Goal: Task Accomplishment & Management: Use online tool/utility

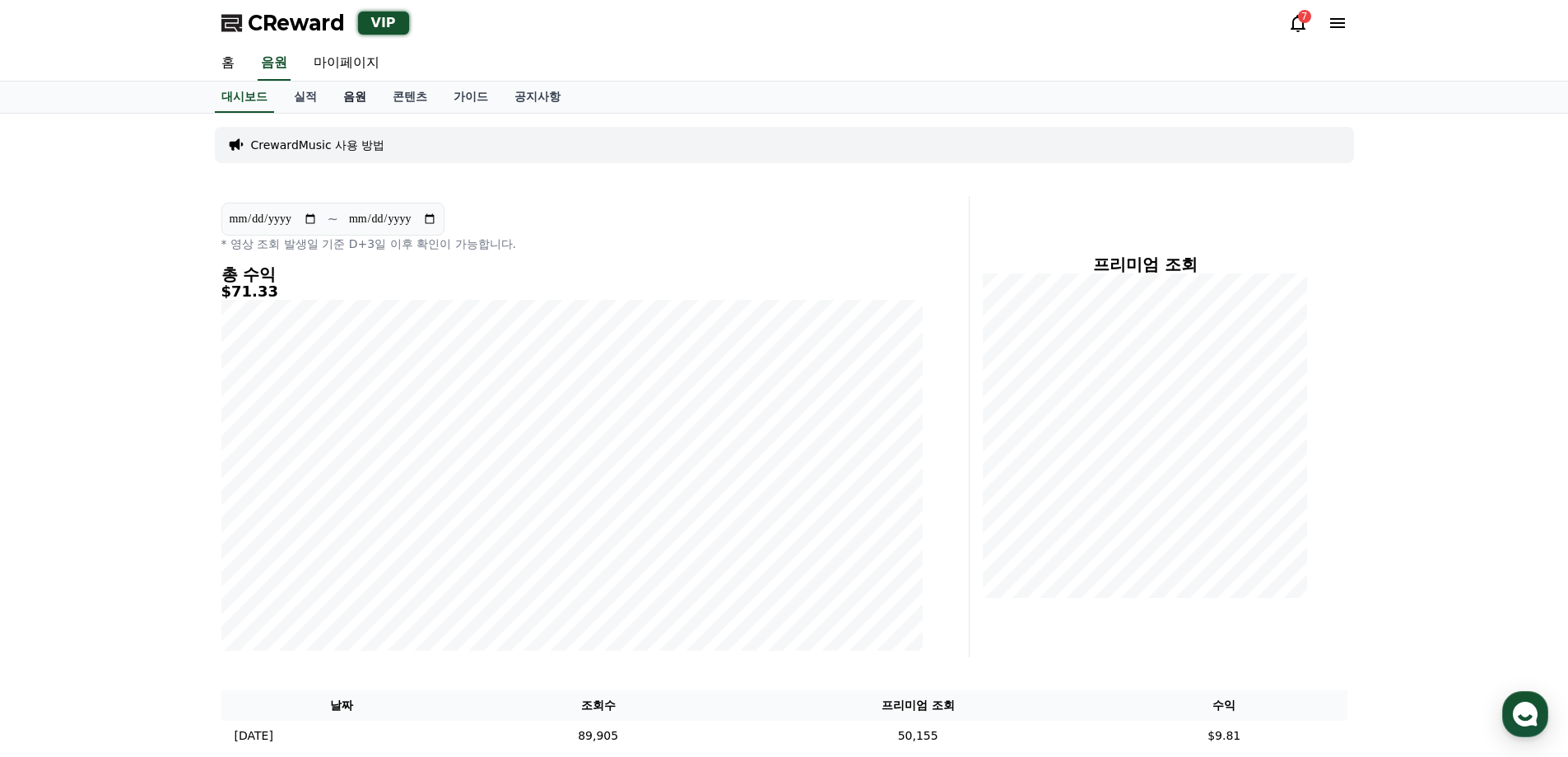
click at [354, 94] on link "음원" at bounding box center [355, 97] width 50 height 32
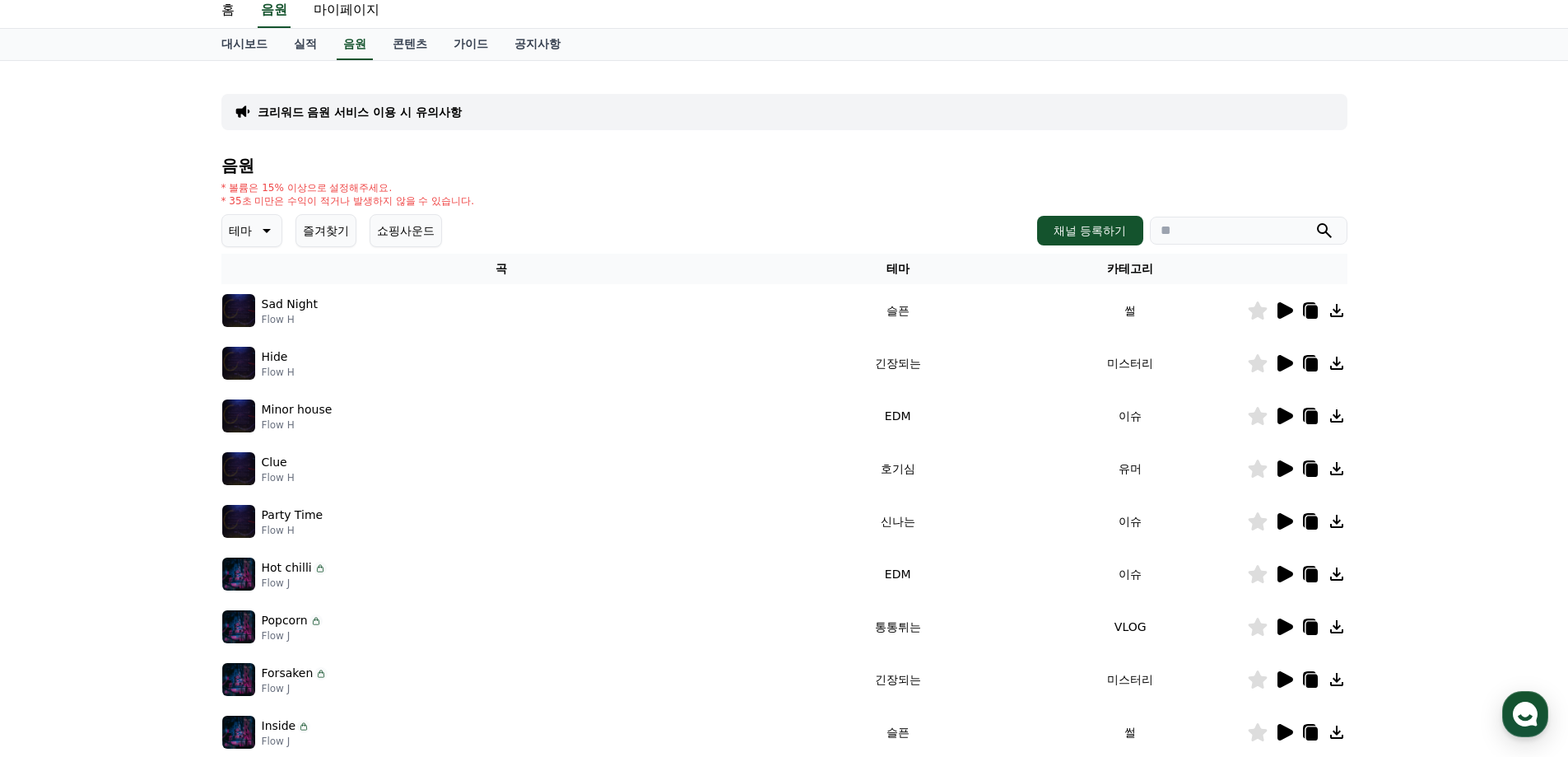
scroll to position [82, 0]
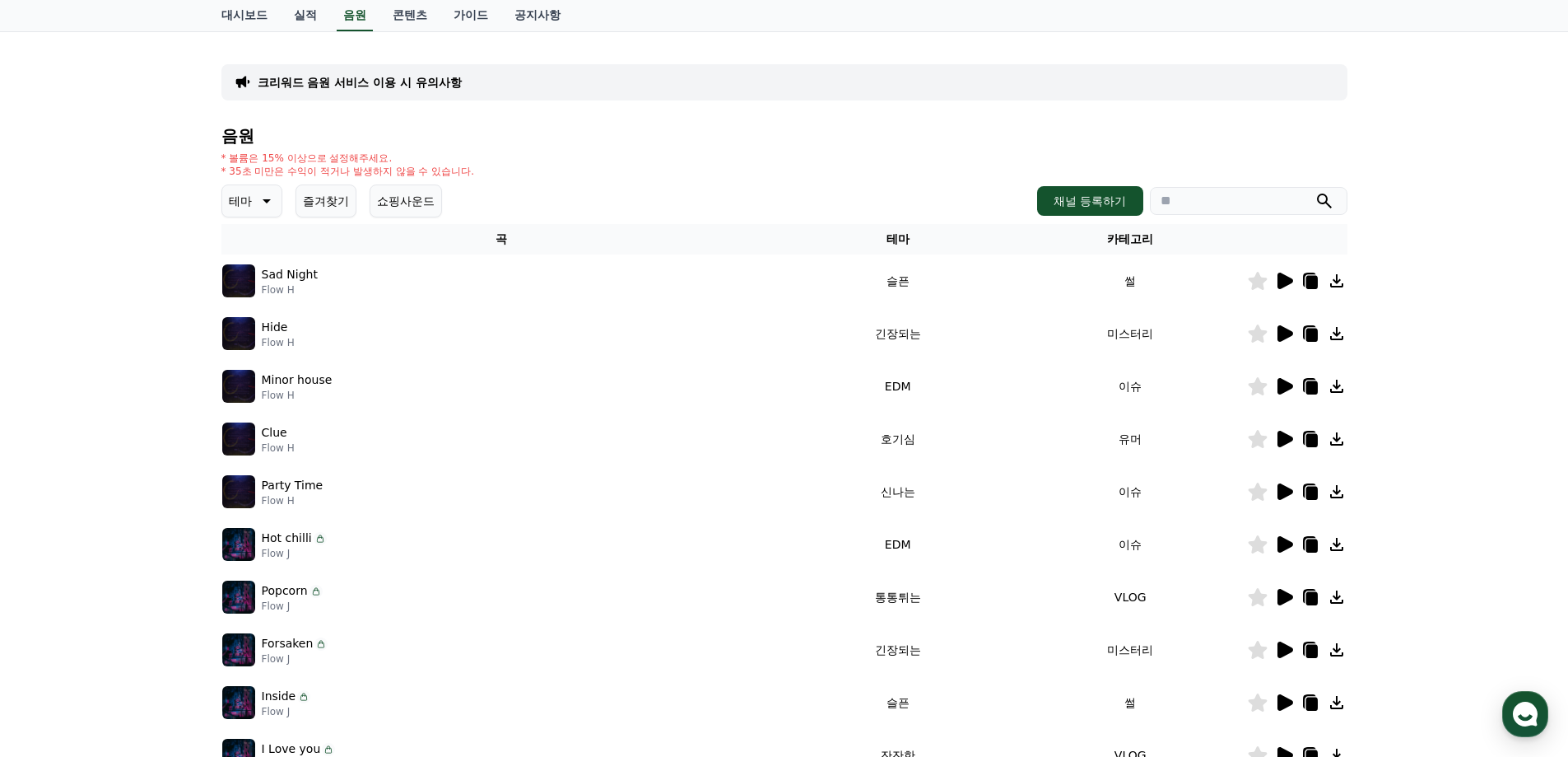
click at [1276, 381] on icon at bounding box center [1285, 387] width 20 height 20
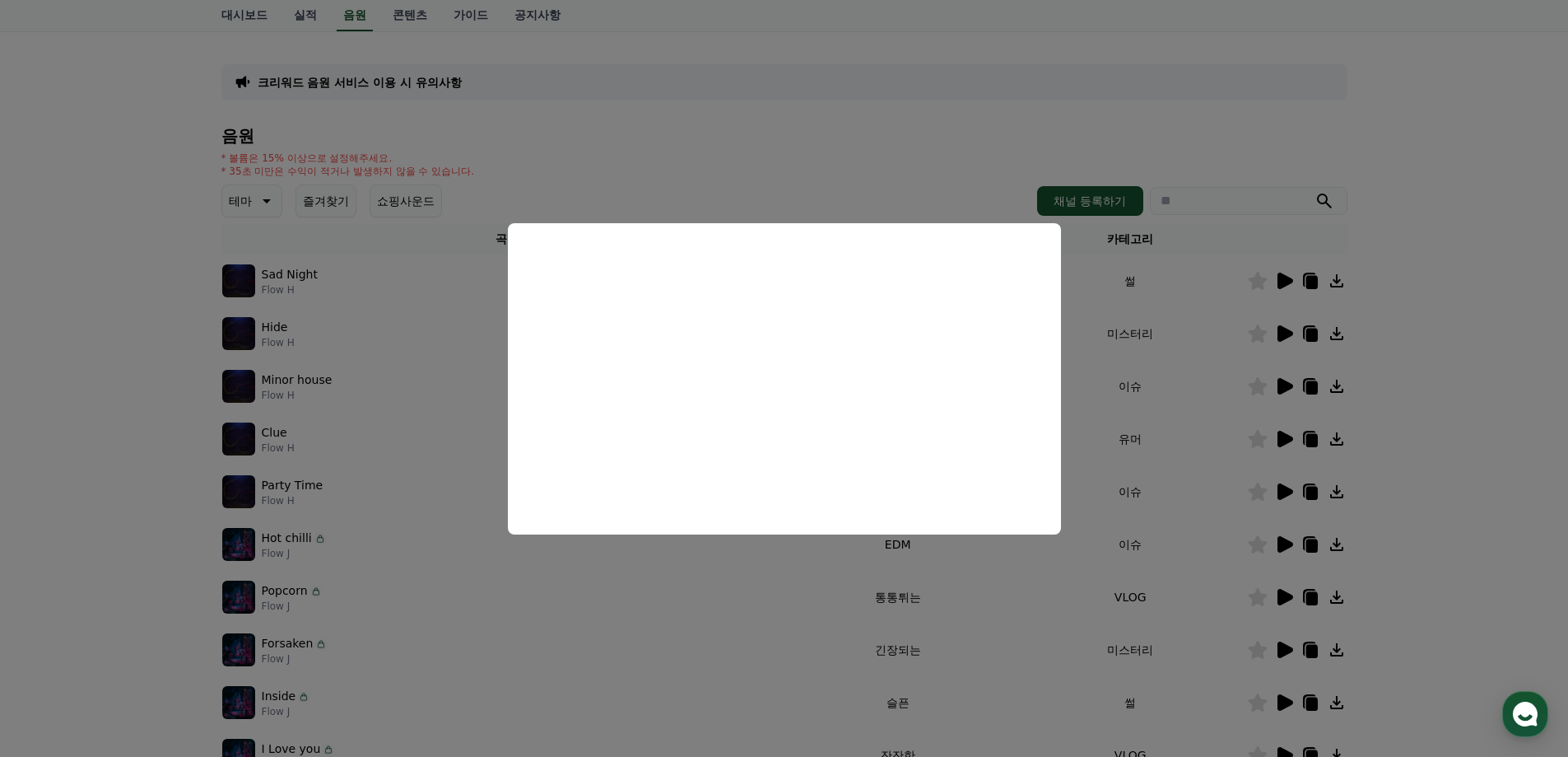
click at [1402, 349] on button "close modal" at bounding box center [784, 378] width 1568 height 757
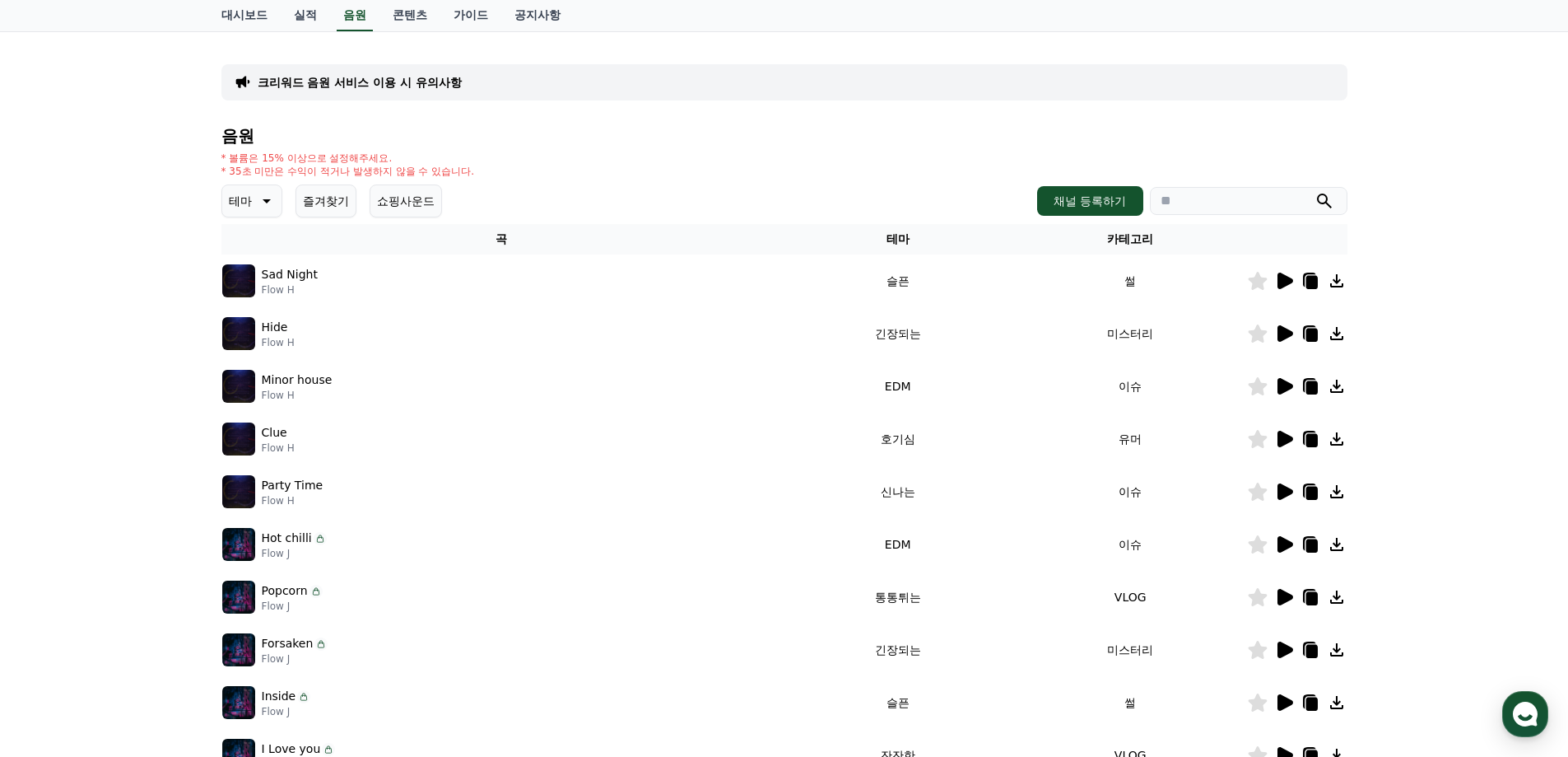
click at [1288, 335] on icon at bounding box center [1285, 333] width 15 height 16
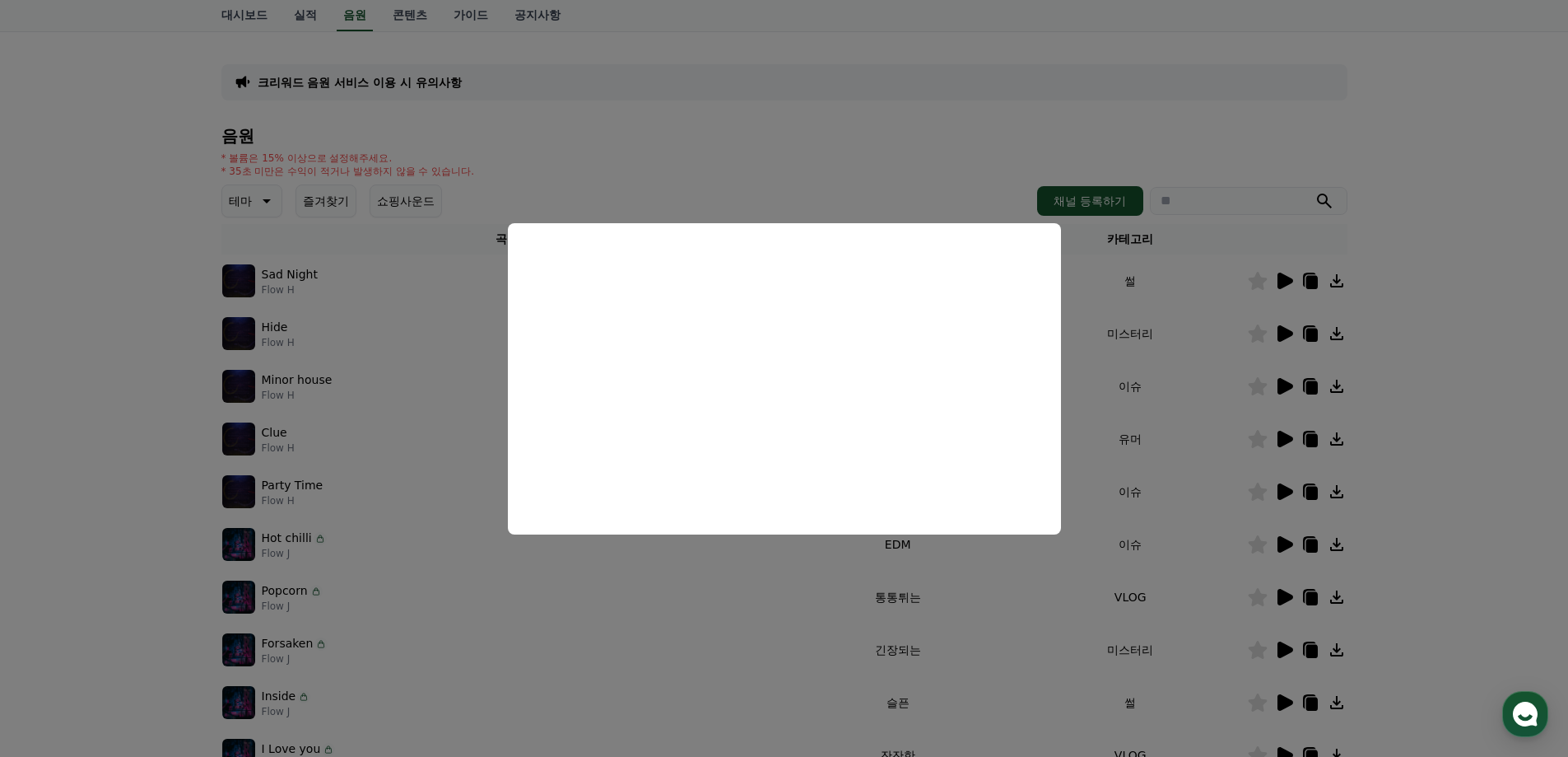
click at [1468, 311] on button "close modal" at bounding box center [784, 378] width 1568 height 757
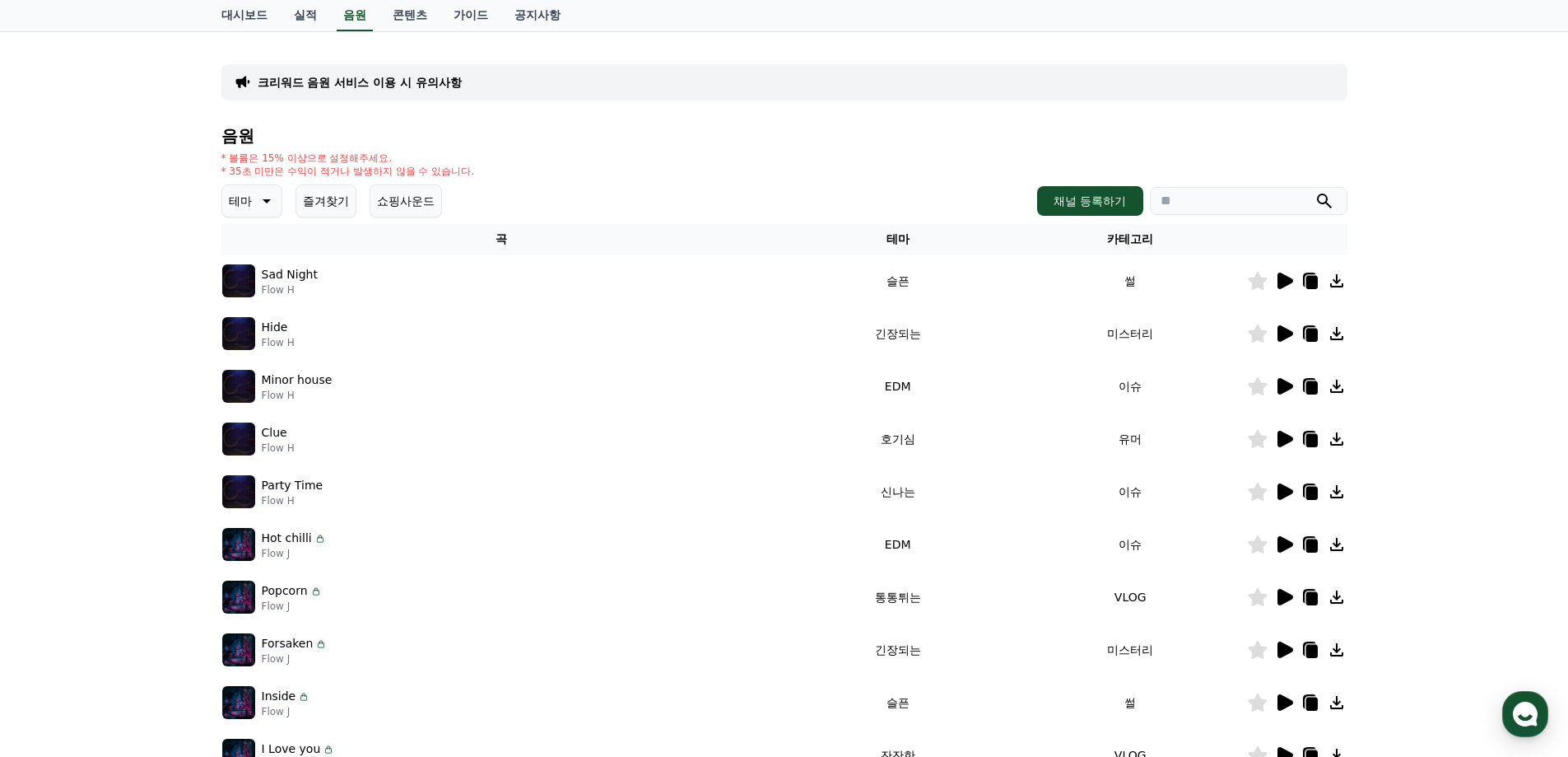
click at [1277, 286] on icon at bounding box center [1285, 281] width 15 height 16
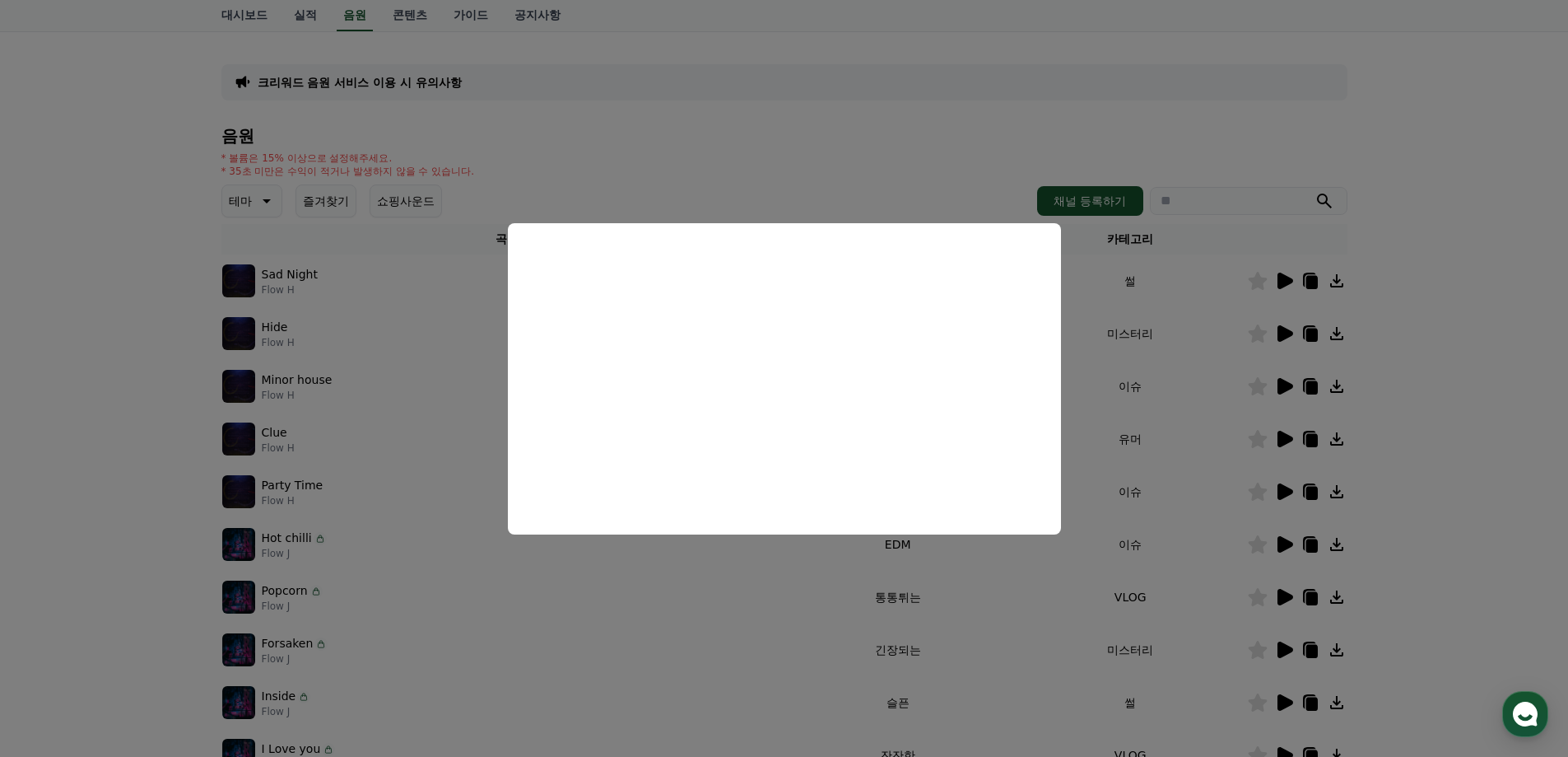
click at [1468, 320] on button "close modal" at bounding box center [784, 378] width 1568 height 757
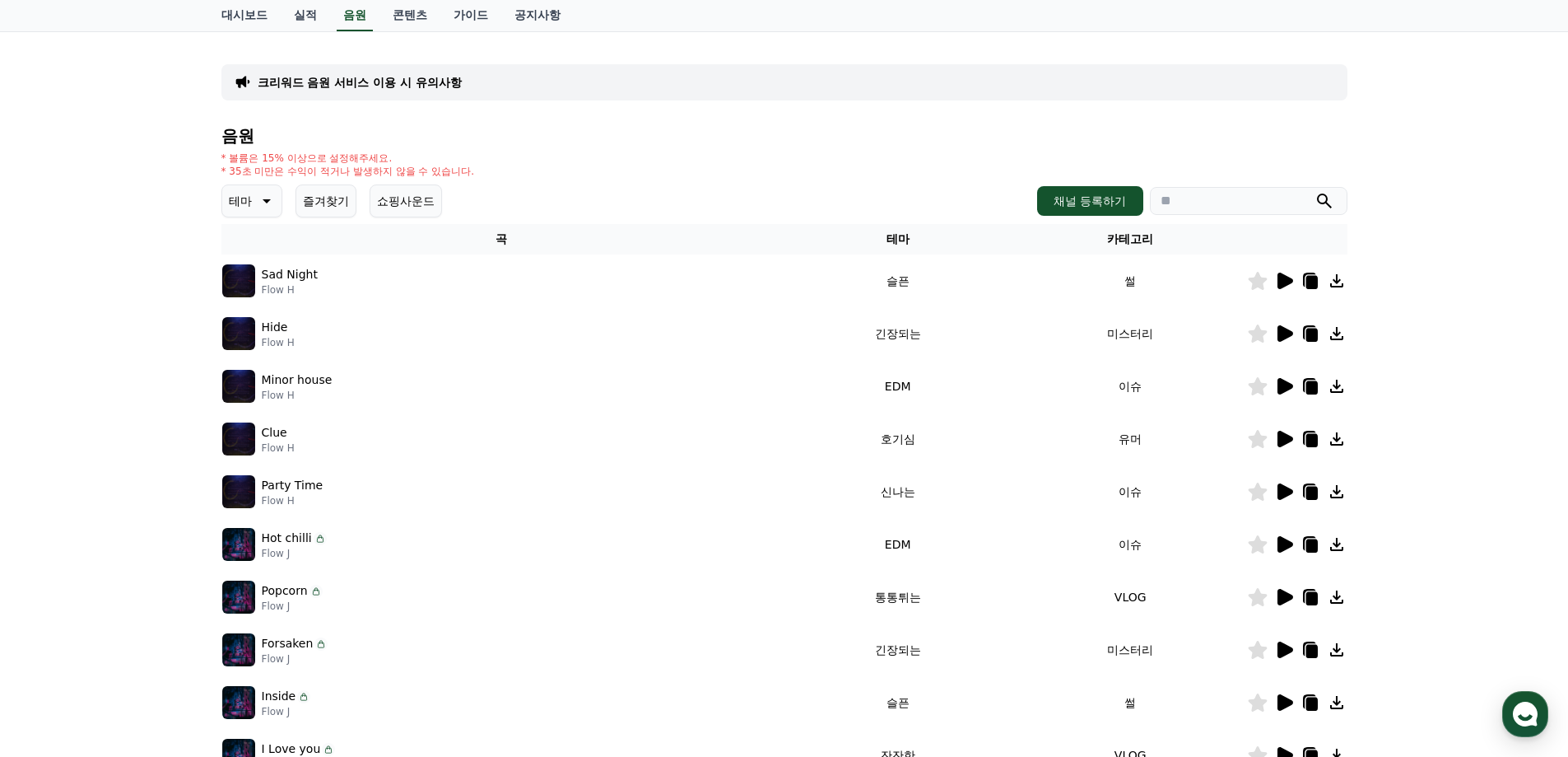
scroll to position [165, 0]
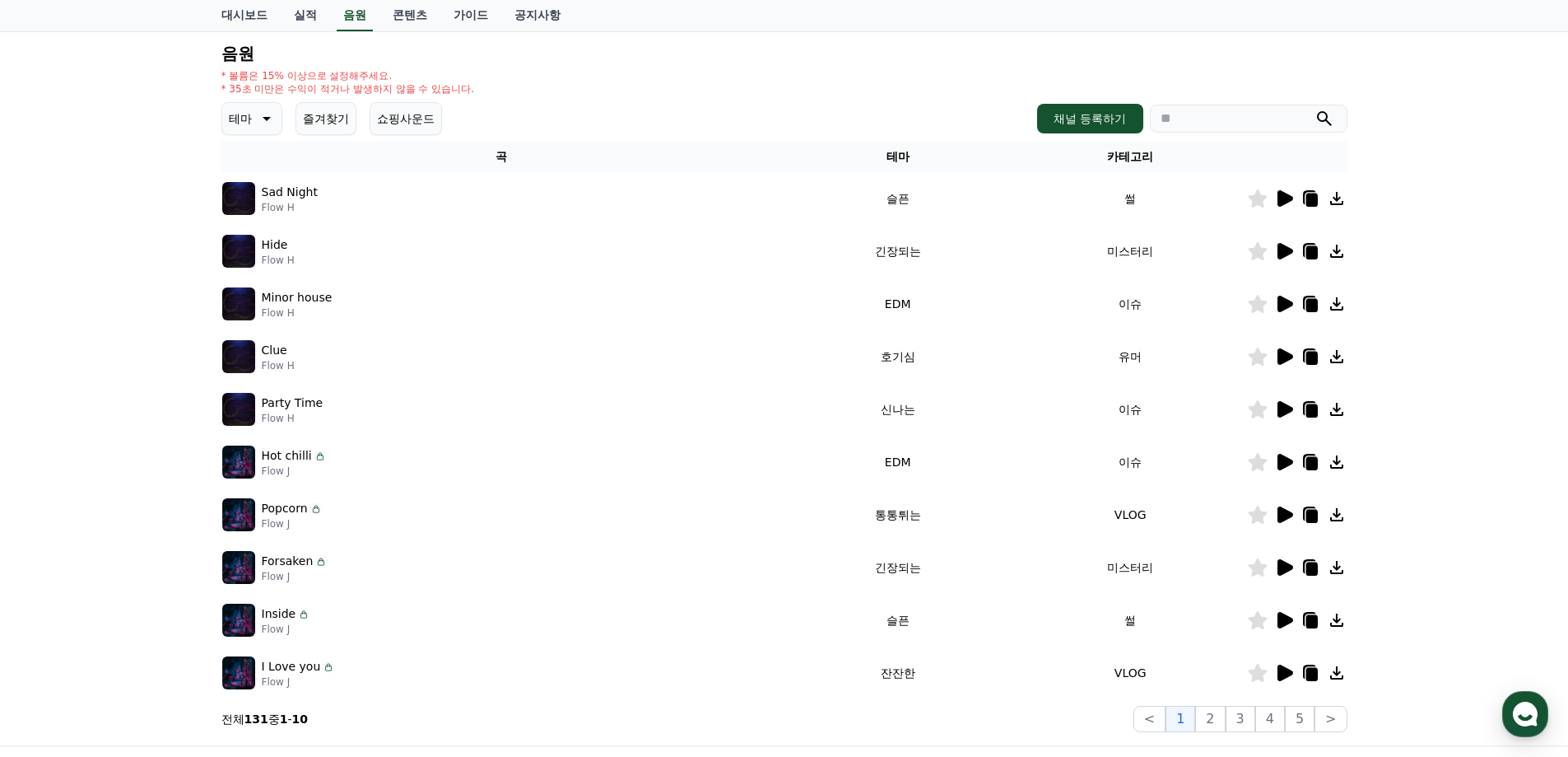
click at [1279, 405] on icon at bounding box center [1285, 409] width 15 height 16
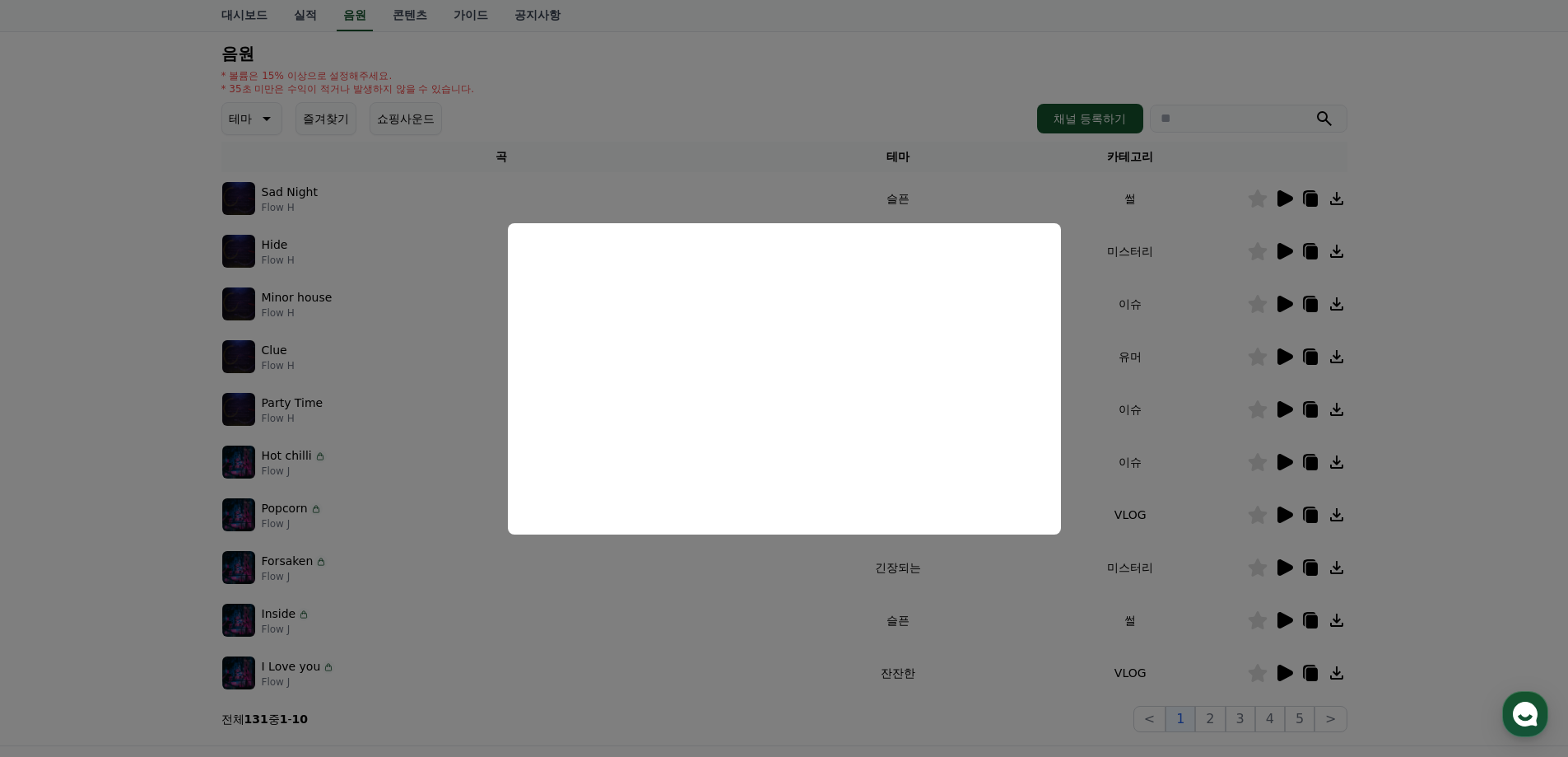
click at [1477, 429] on button "close modal" at bounding box center [784, 378] width 1568 height 757
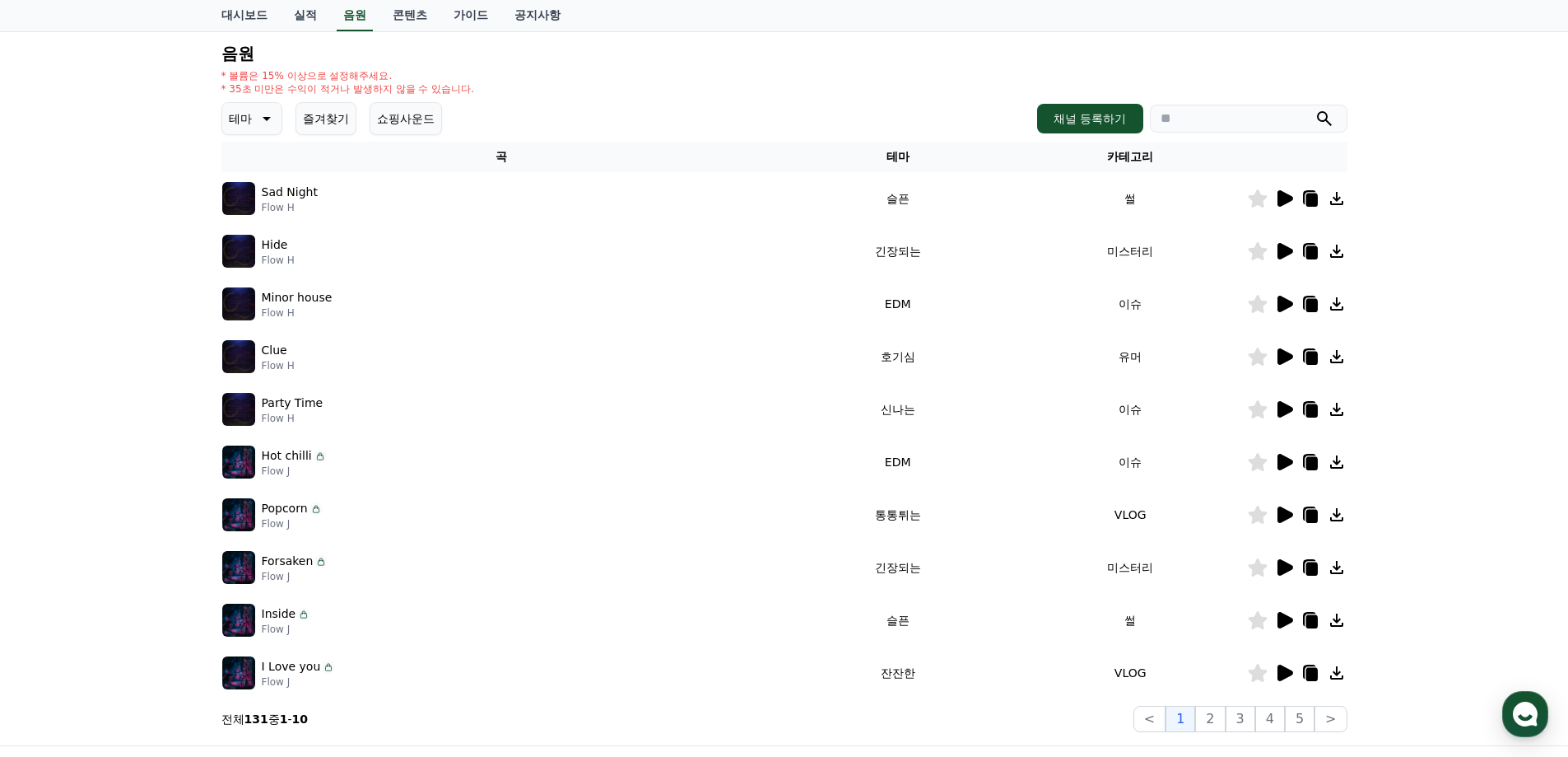
click at [1288, 308] on icon at bounding box center [1285, 304] width 20 height 20
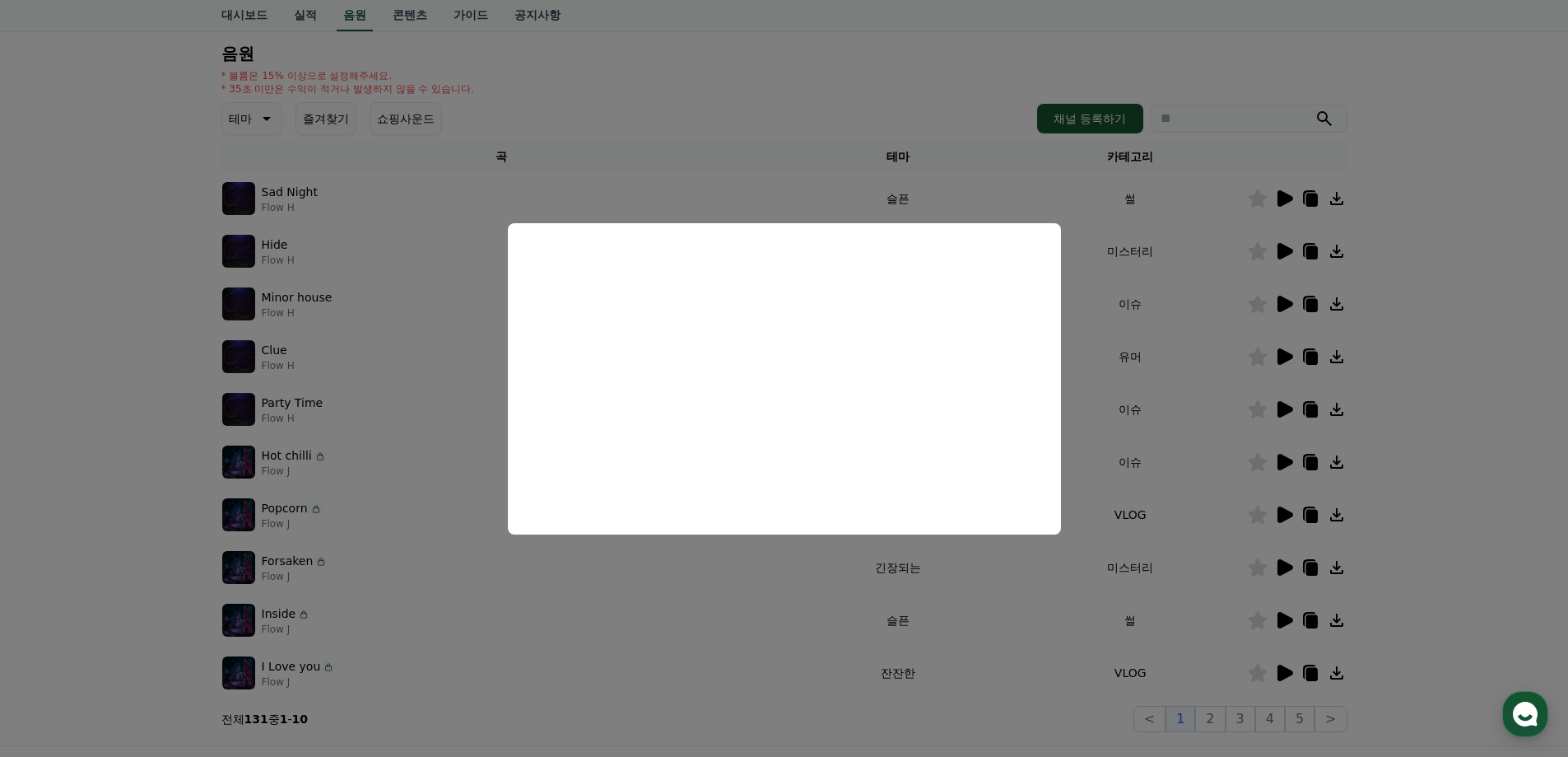
click at [1457, 333] on button "close modal" at bounding box center [784, 378] width 1568 height 757
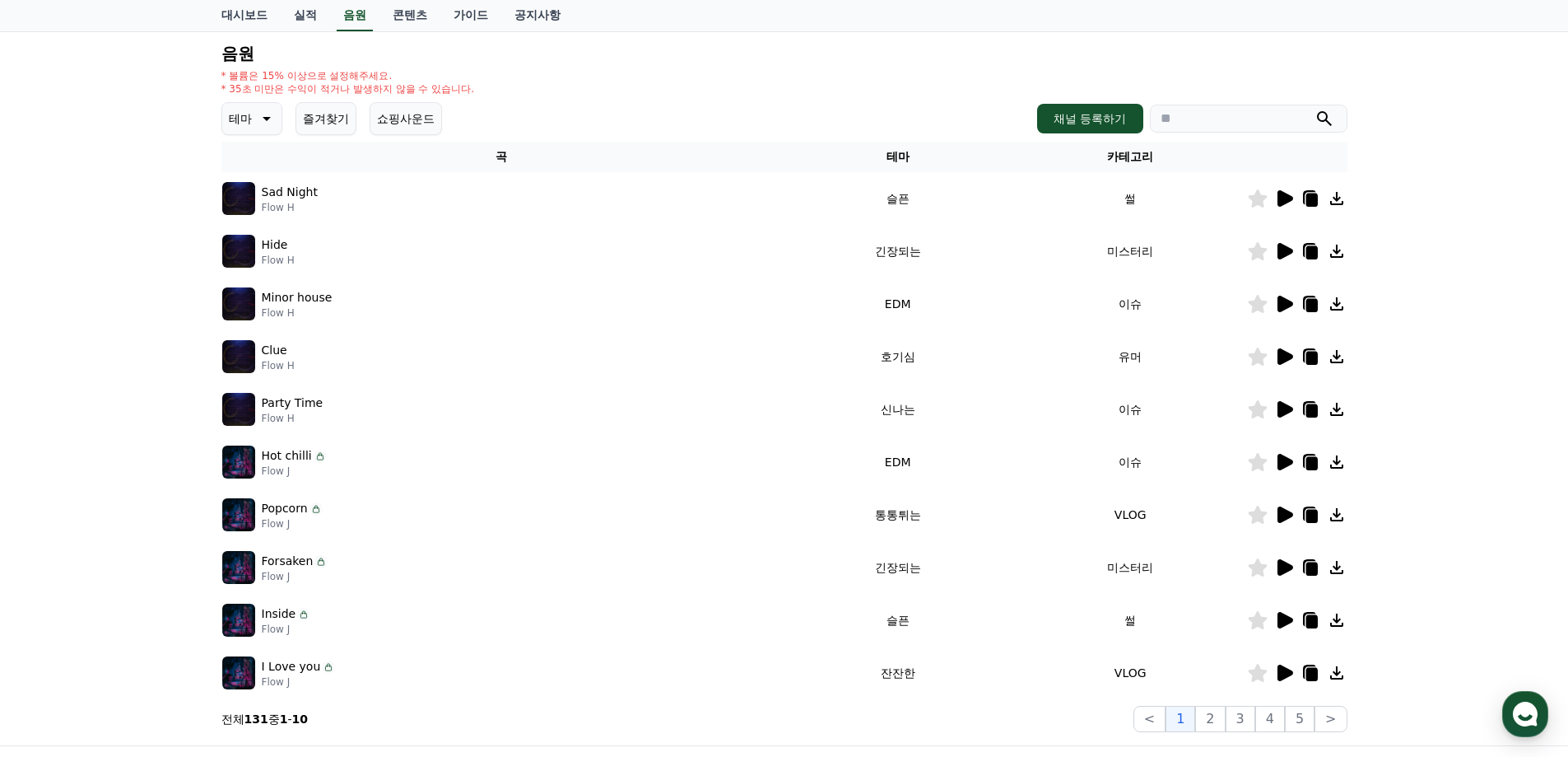
click at [1286, 302] on icon at bounding box center [1285, 303] width 15 height 16
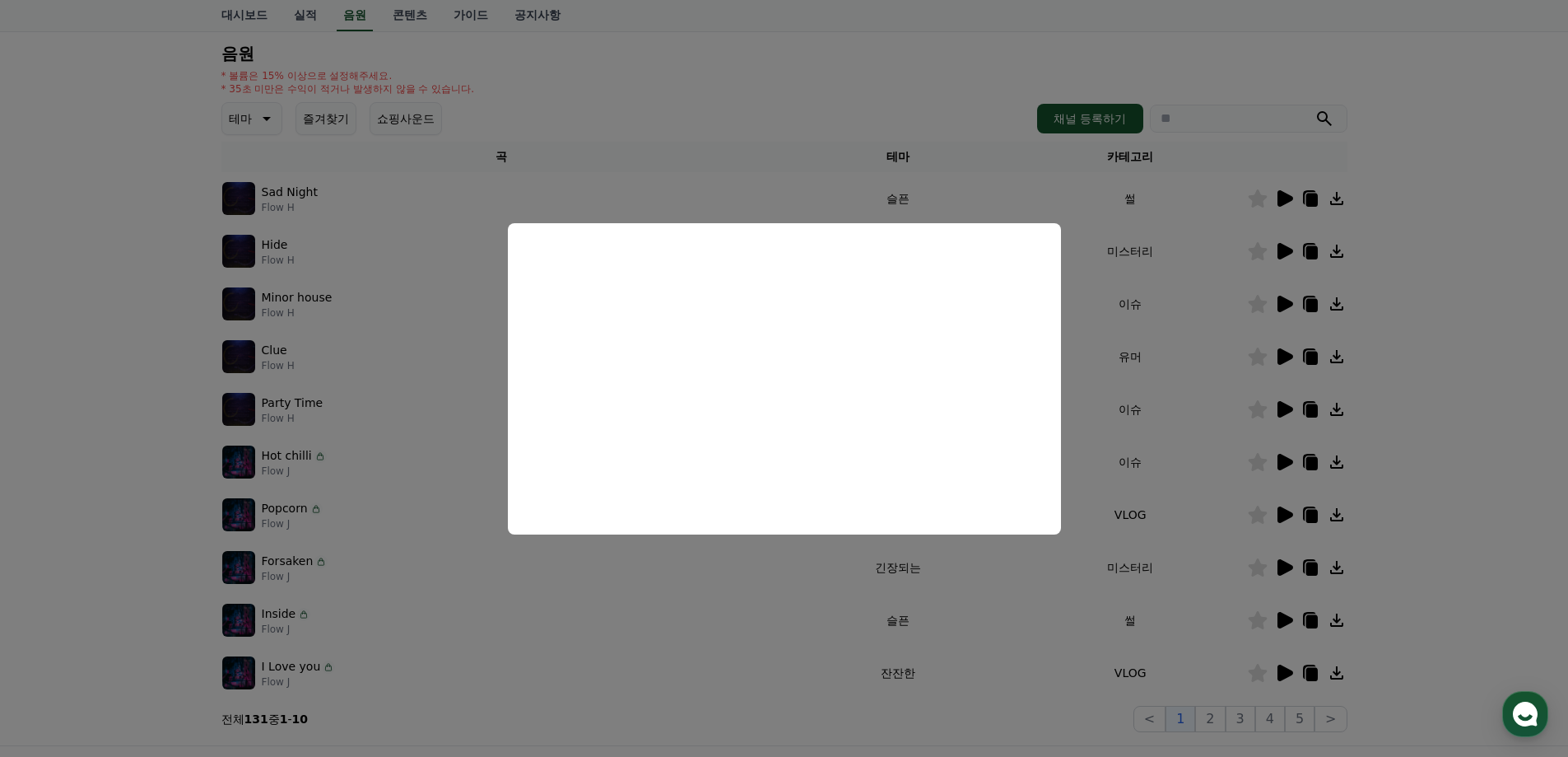
click at [1458, 340] on button "close modal" at bounding box center [784, 378] width 1568 height 757
